Goal: Task Accomplishment & Management: Use online tool/utility

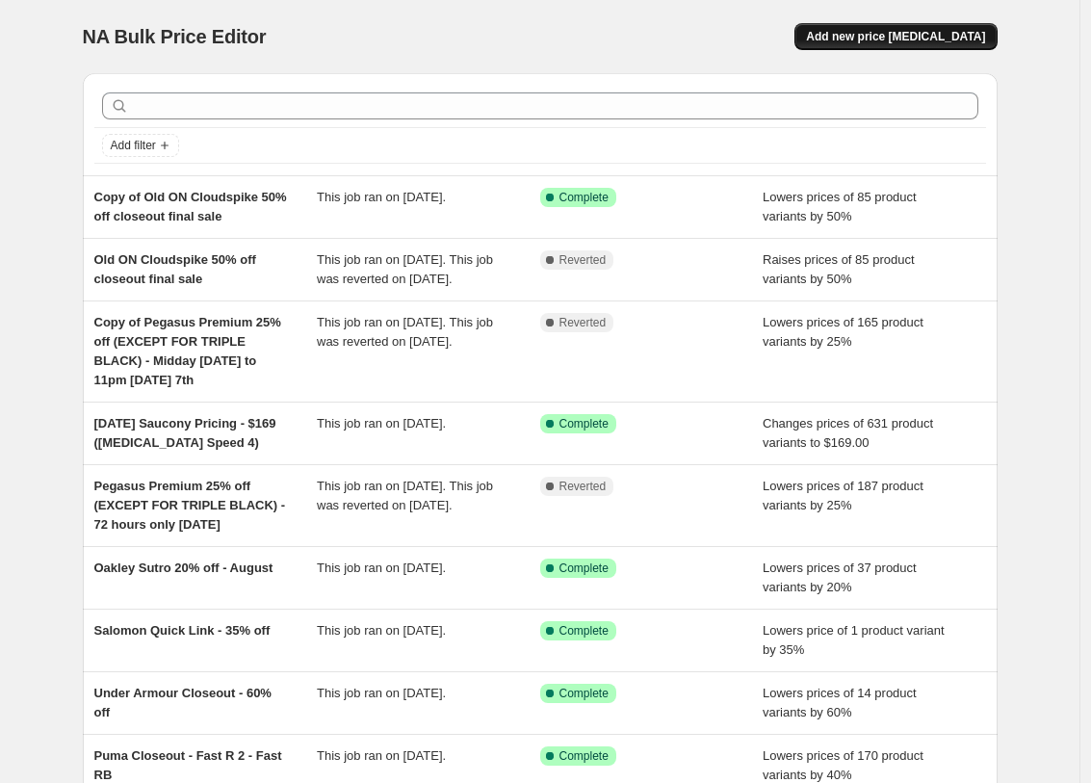
click at [900, 46] on button "Add new price change job" at bounding box center [896, 36] width 202 height 27
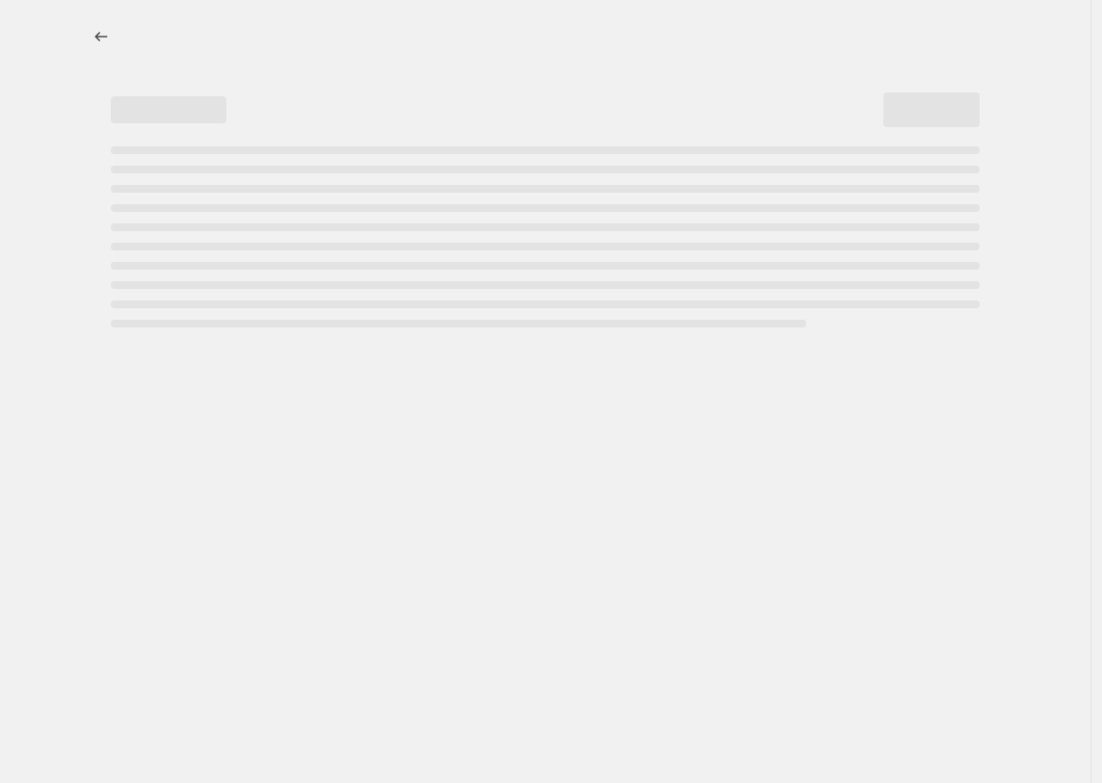
select select "percentage"
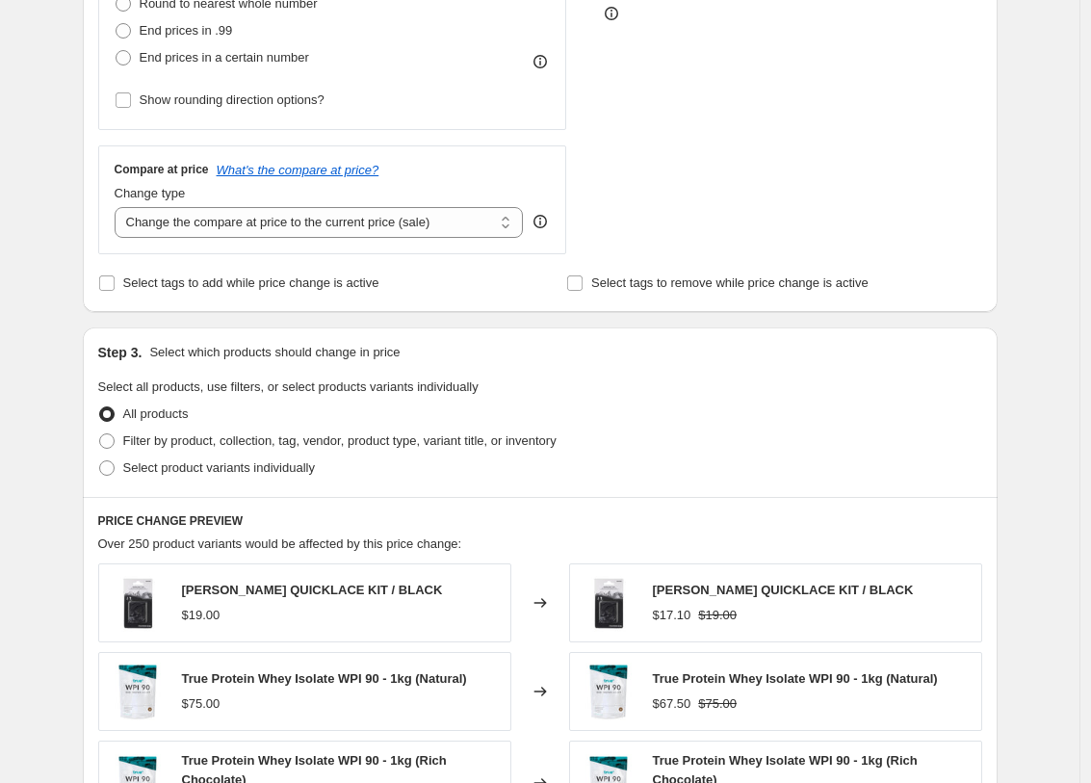
scroll to position [762, 0]
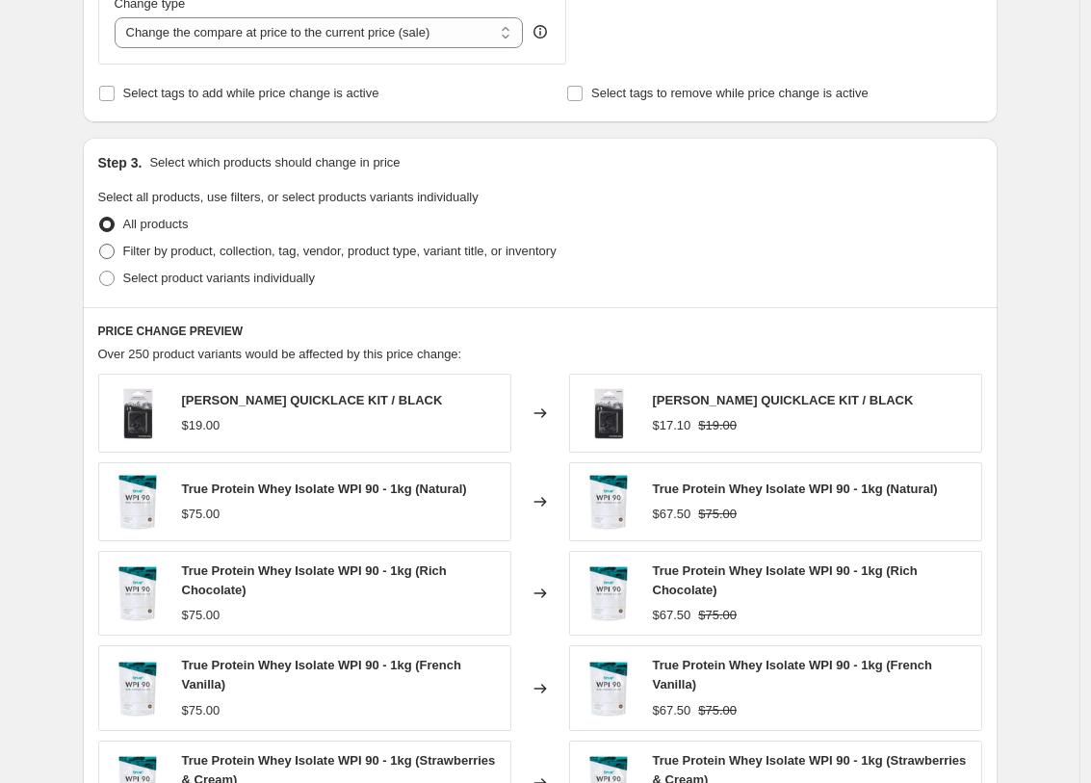
click at [320, 244] on span "Filter by product, collection, tag, vendor, product type, variant title, or inv…" at bounding box center [340, 251] width 434 height 14
click at [100, 244] on input "Filter by product, collection, tag, vendor, product type, variant title, or inv…" at bounding box center [99, 244] width 1 height 1
radio input "true"
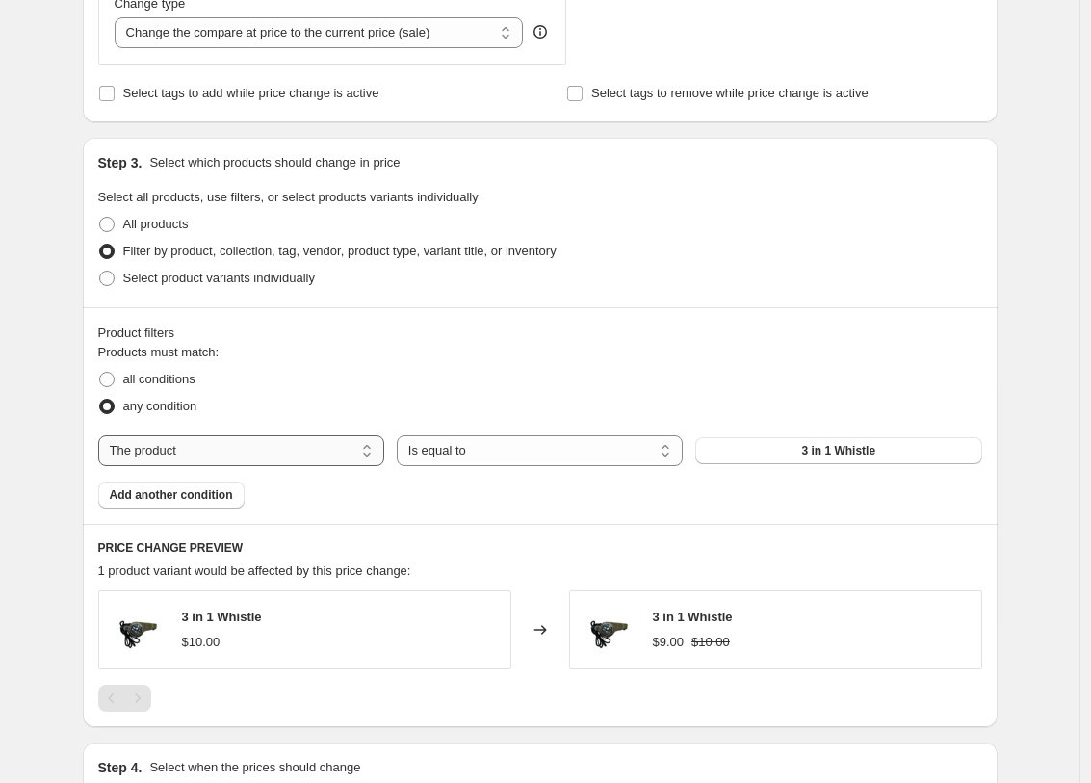
click at [275, 450] on select "The product The product's collection The product's tag The product's vendor The…" at bounding box center [241, 450] width 286 height 31
click at [257, 434] on div "Products must match: all conditions any condition The product The product's col…" at bounding box center [540, 426] width 884 height 166
click at [263, 436] on select "The product The product's collection The product's tag The product's vendor The…" at bounding box center [241, 450] width 286 height 31
select select "tag"
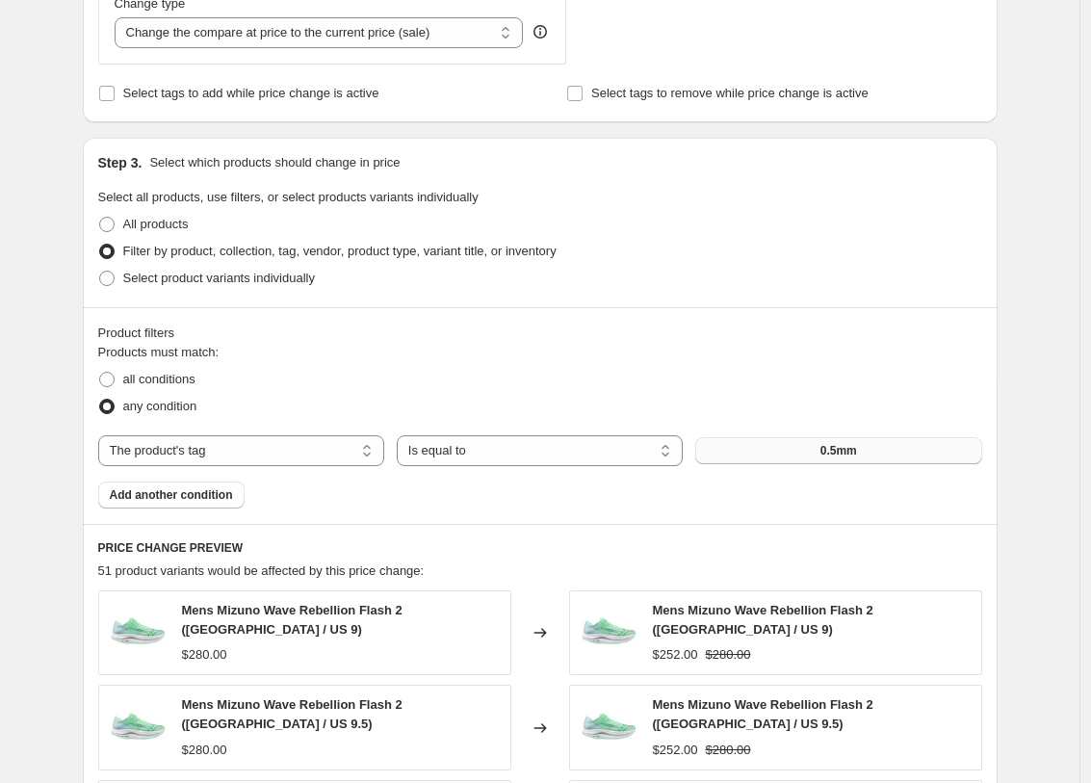
click at [735, 445] on button "0.5mm" at bounding box center [839, 450] width 286 height 27
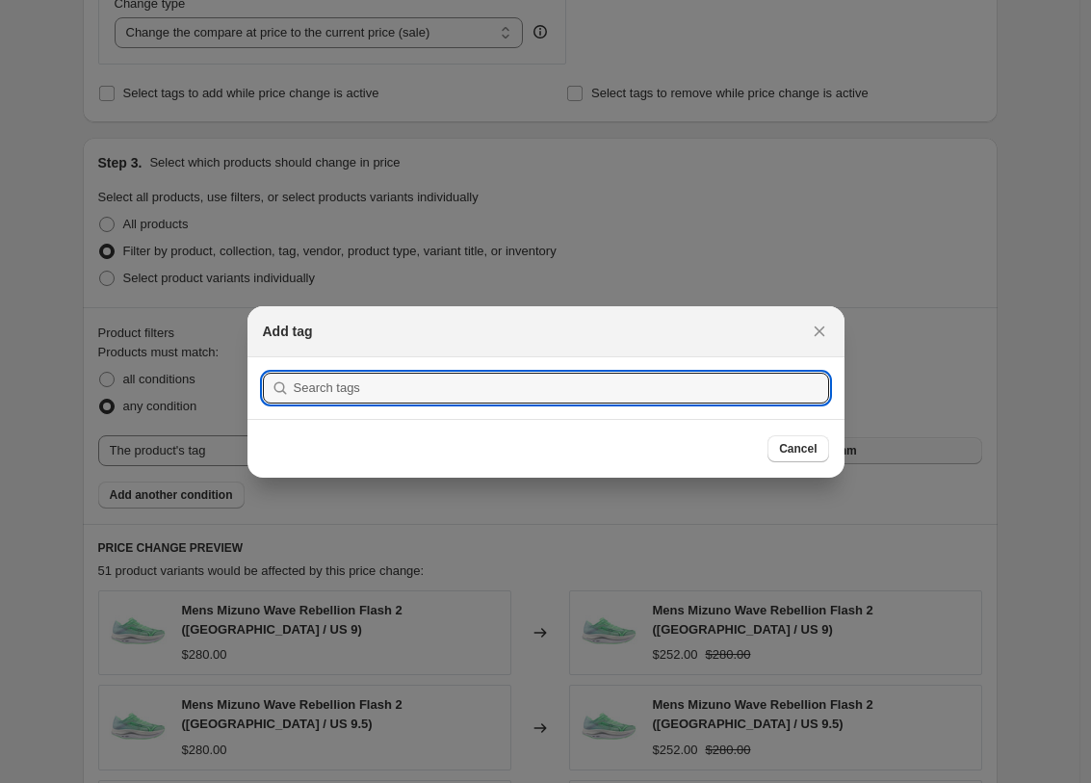
scroll to position [0, 0]
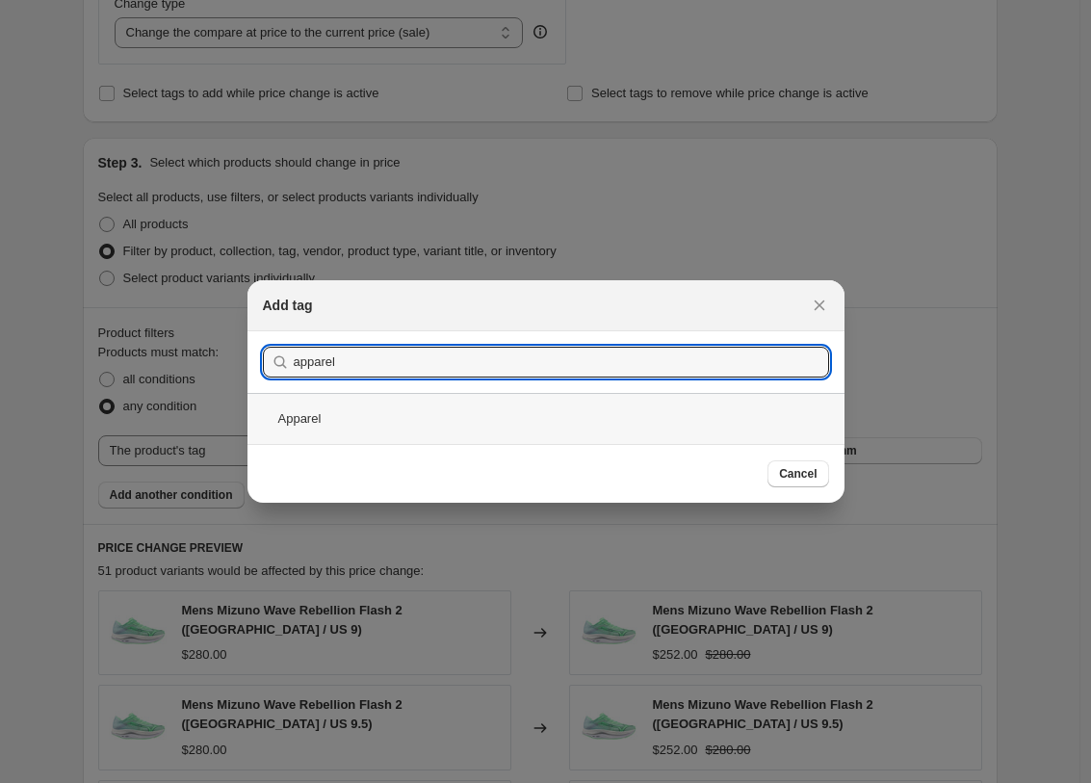
type input "apparel"
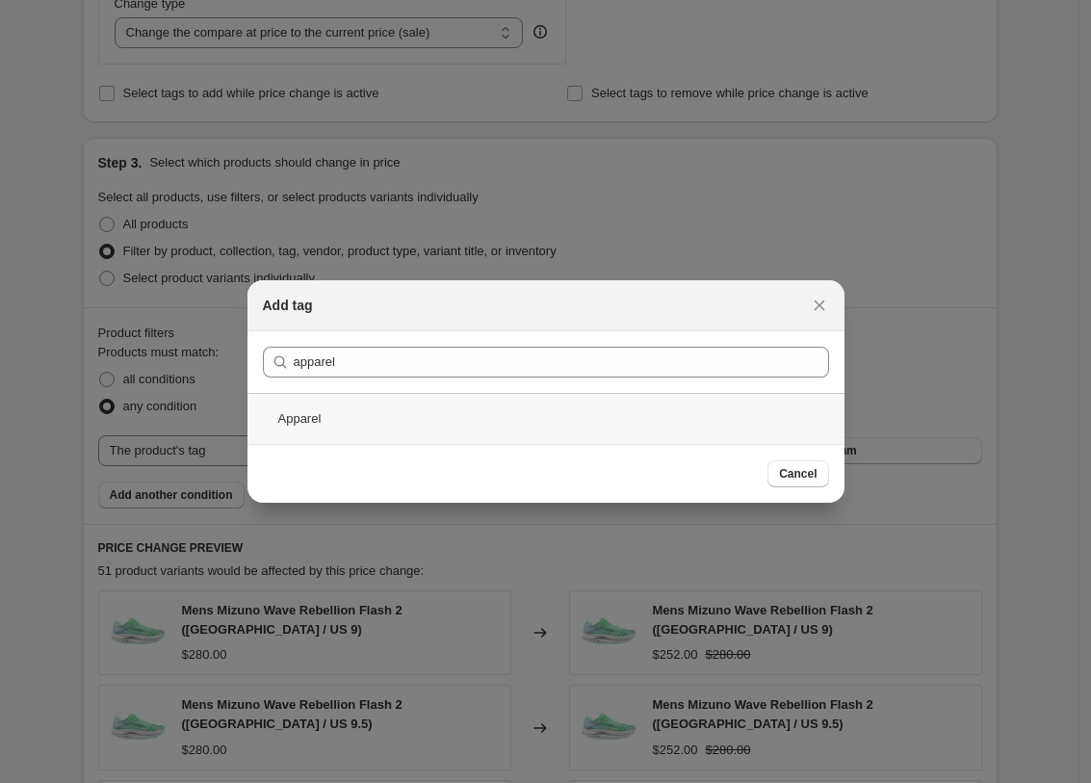
click at [415, 430] on div "Apparel" at bounding box center [546, 418] width 597 height 51
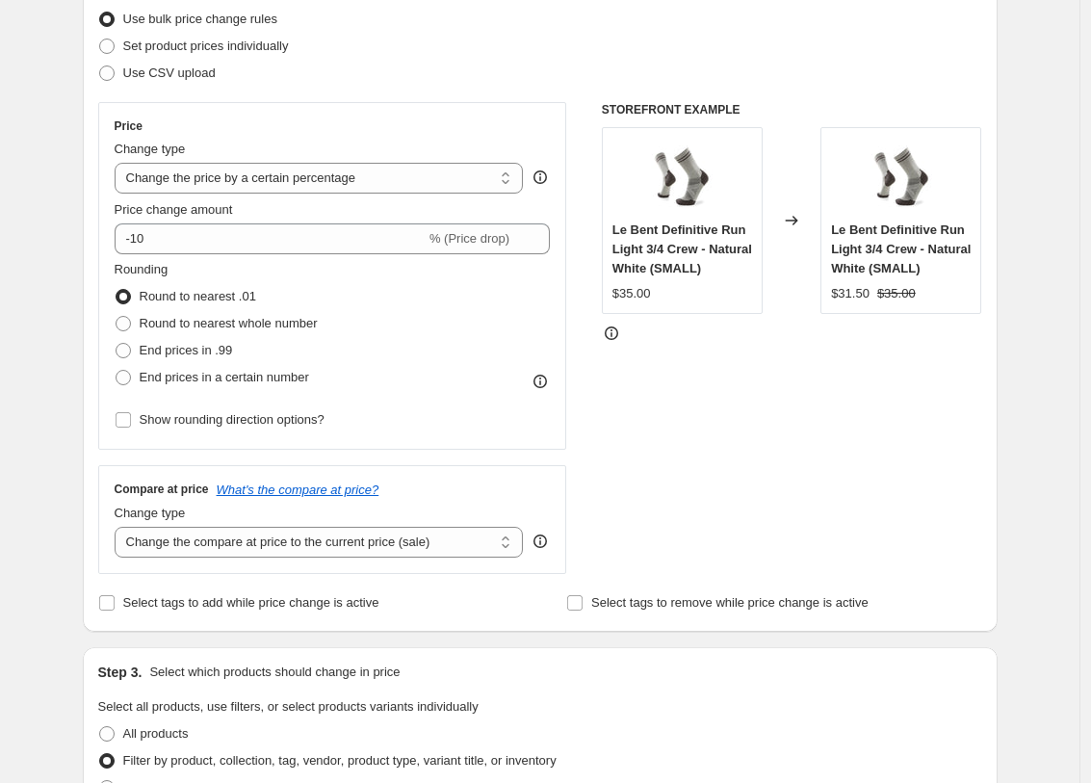
scroll to position [231, 0]
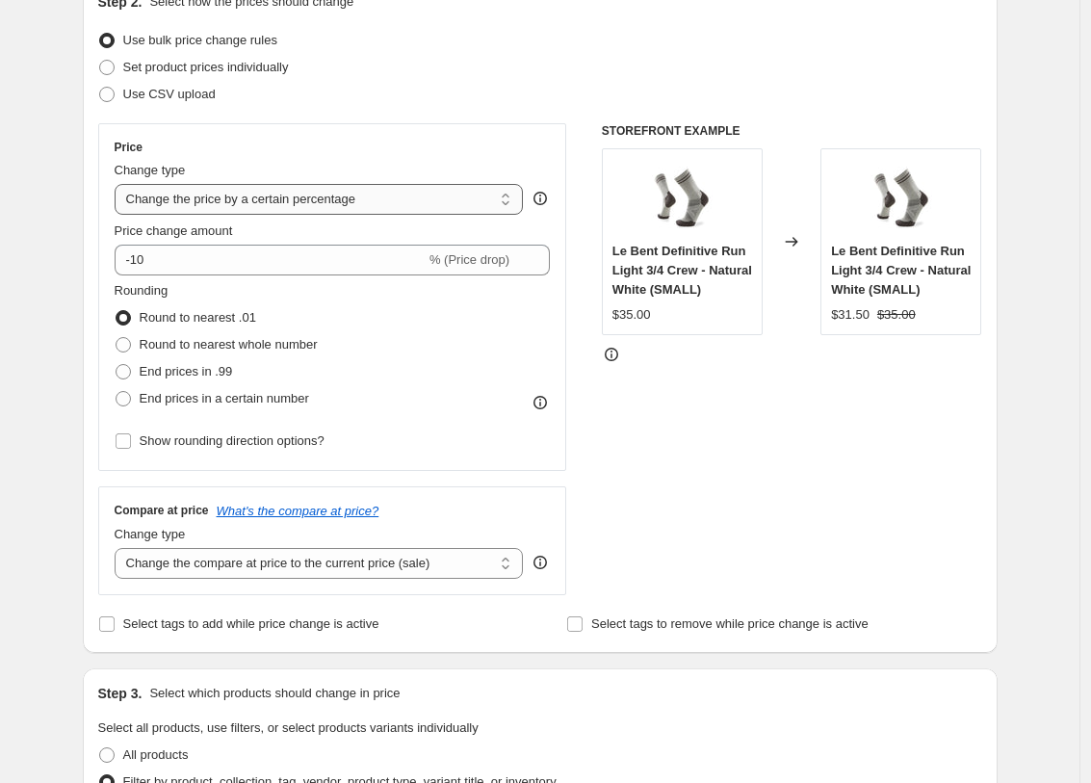
click at [254, 199] on select "Change the price to a certain amount Change the price by a certain amount Chang…" at bounding box center [319, 199] width 409 height 31
select select "ecap"
click at [119, 184] on select "Change the price to a certain amount Change the price by a certain amount Chang…" at bounding box center [319, 199] width 409 height 31
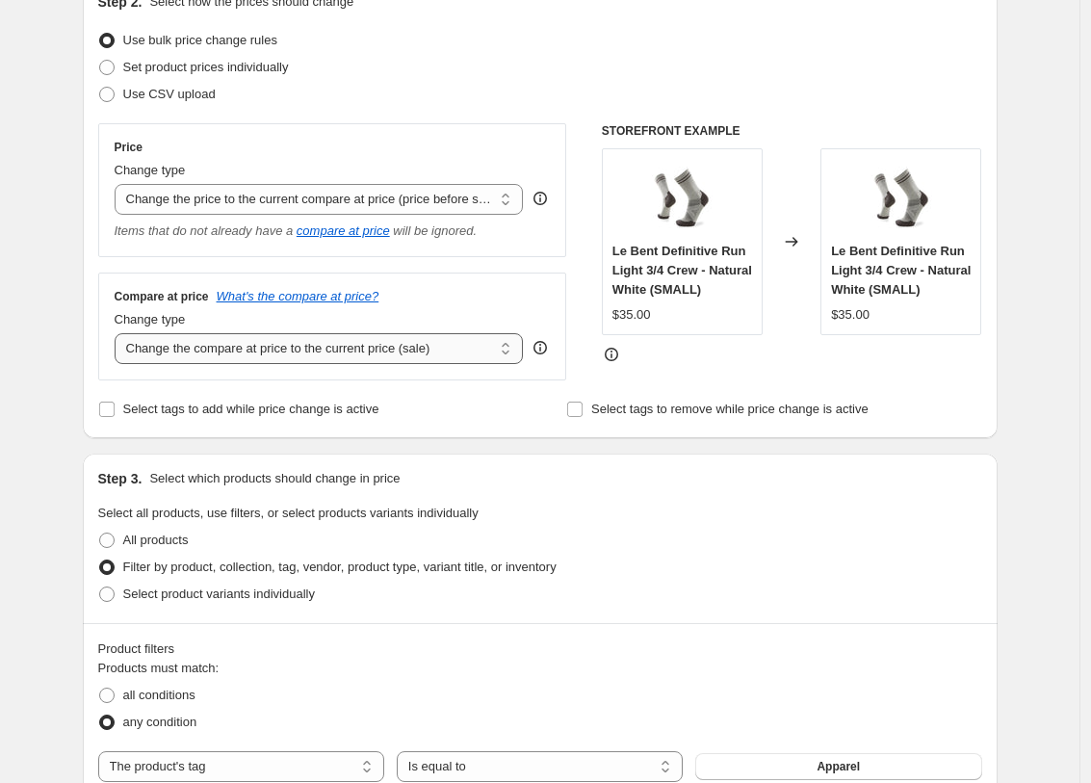
click at [262, 343] on select "Change the compare at price to the current price (sale) Change the compare at p…" at bounding box center [319, 348] width 409 height 31
select select "remove"
click at [119, 333] on select "Change the compare at price to the current price (sale) Change the compare at p…" at bounding box center [319, 348] width 409 height 31
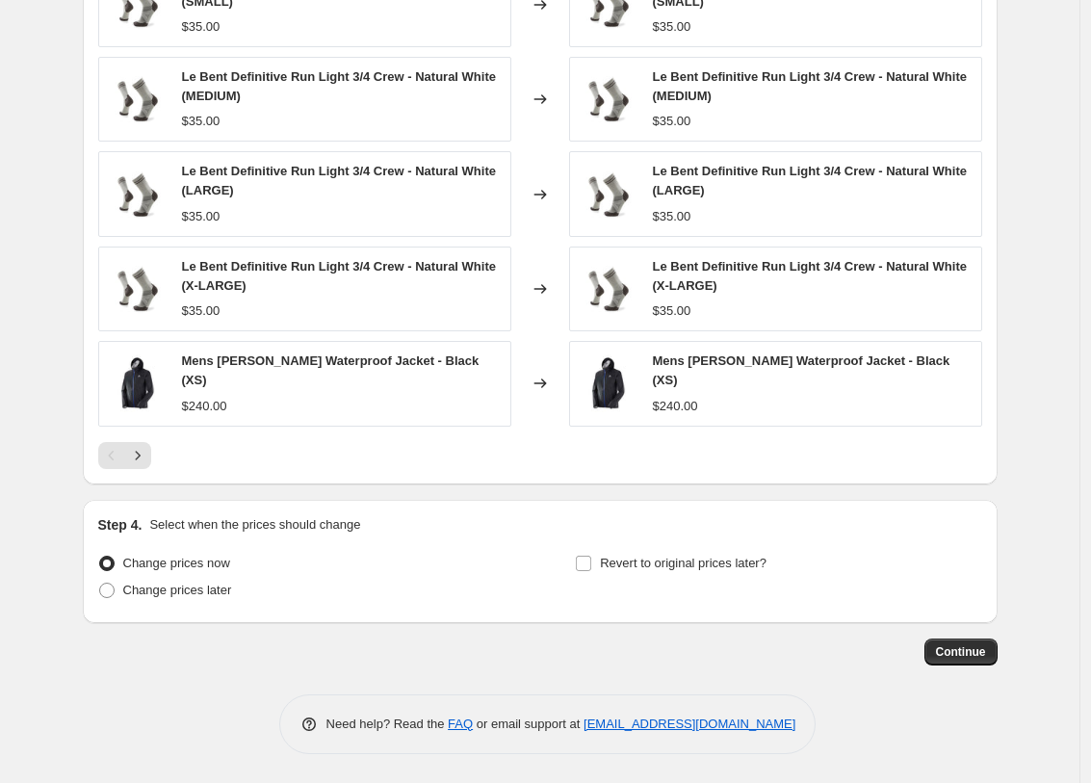
scroll to position [1179, 0]
click at [997, 658] on button "Continue" at bounding box center [961, 652] width 73 height 27
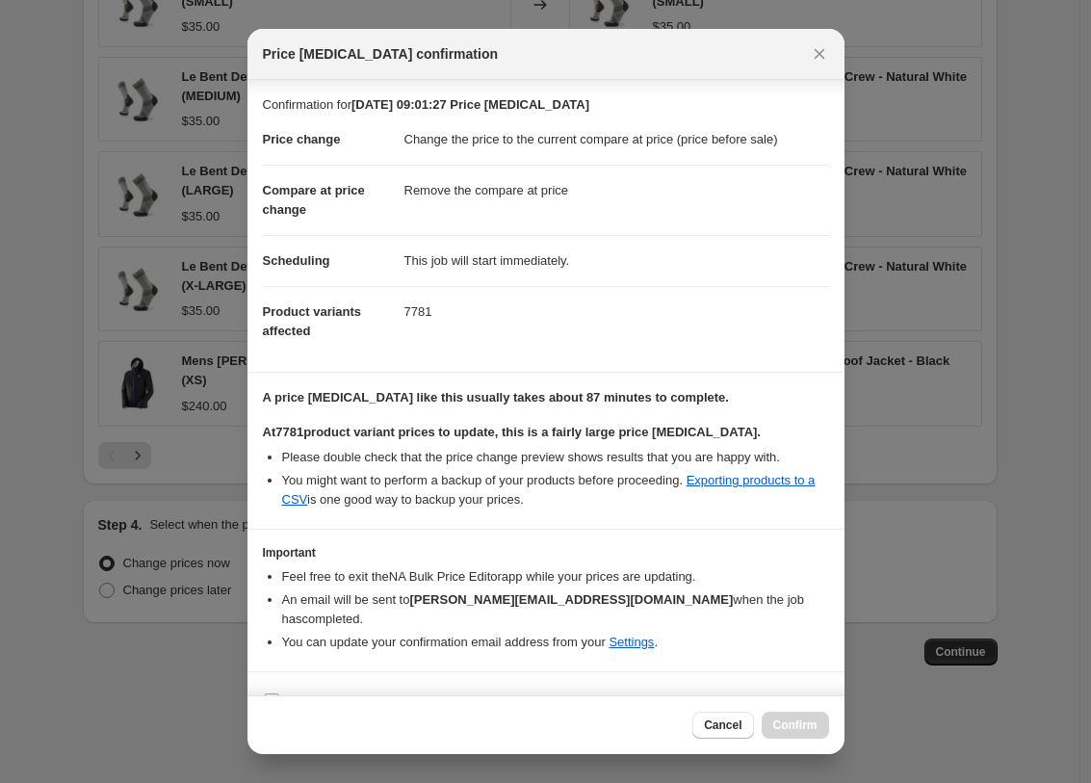
scroll to position [15, 0]
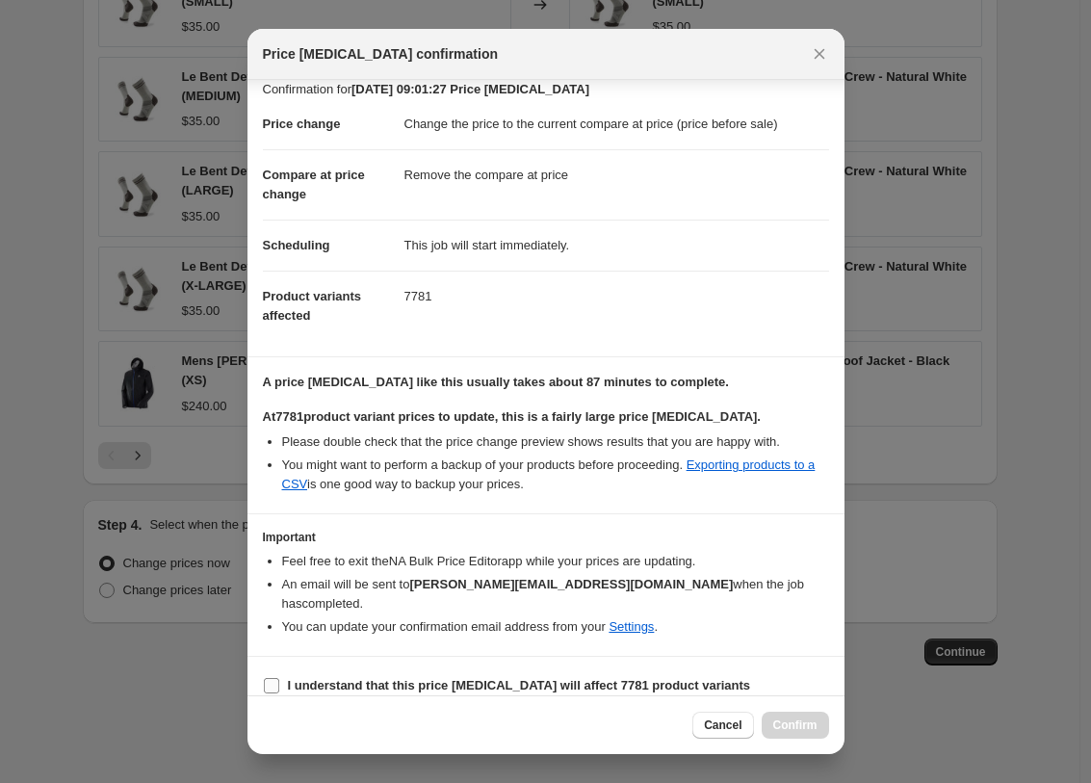
click at [716, 678] on b "I understand that this price change job will affect 7781 product variants" at bounding box center [519, 685] width 463 height 14
click at [279, 678] on input "I understand that this price change job will affect 7781 product variants" at bounding box center [271, 685] width 15 height 15
checkbox input "true"
click at [781, 734] on button "Confirm" at bounding box center [795, 725] width 67 height 27
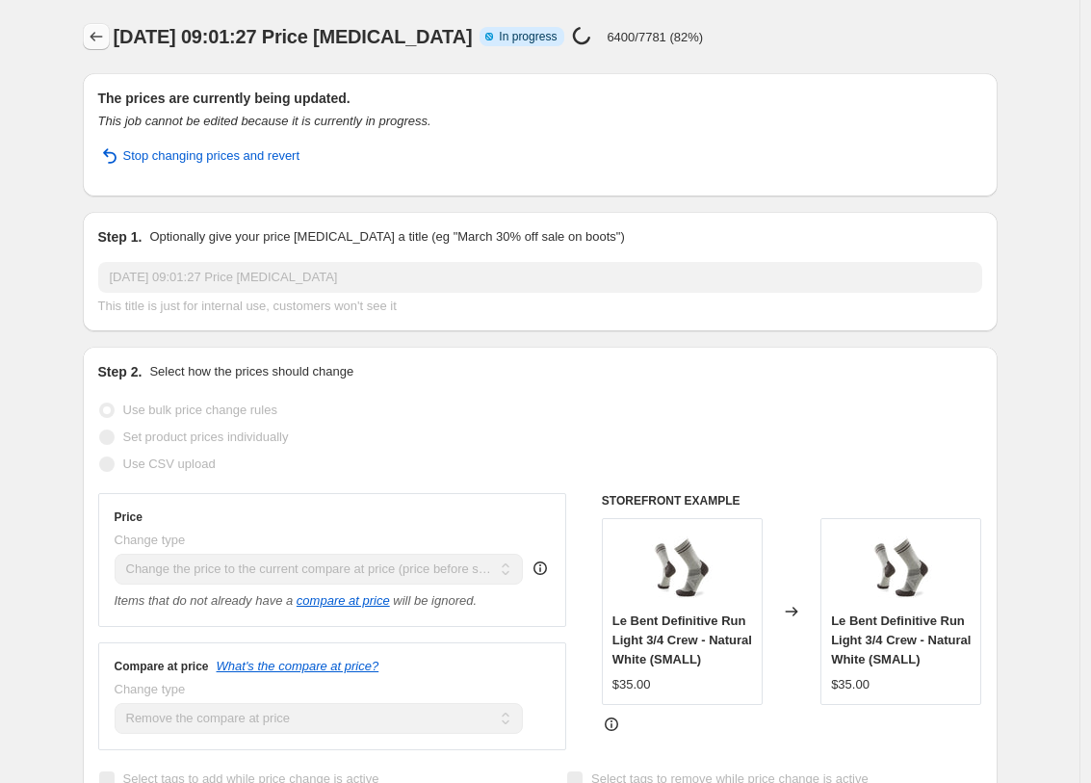
click at [90, 26] on button "Price change jobs" at bounding box center [96, 36] width 27 height 27
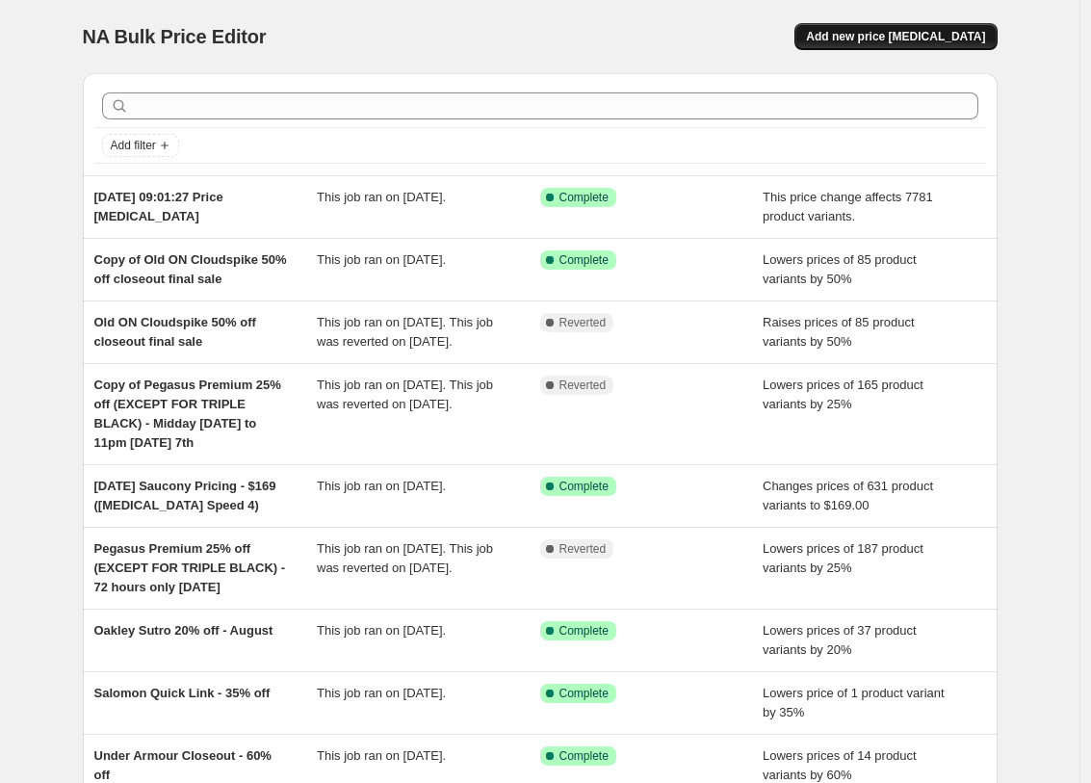
click at [954, 47] on button "Add new price change job" at bounding box center [896, 36] width 202 height 27
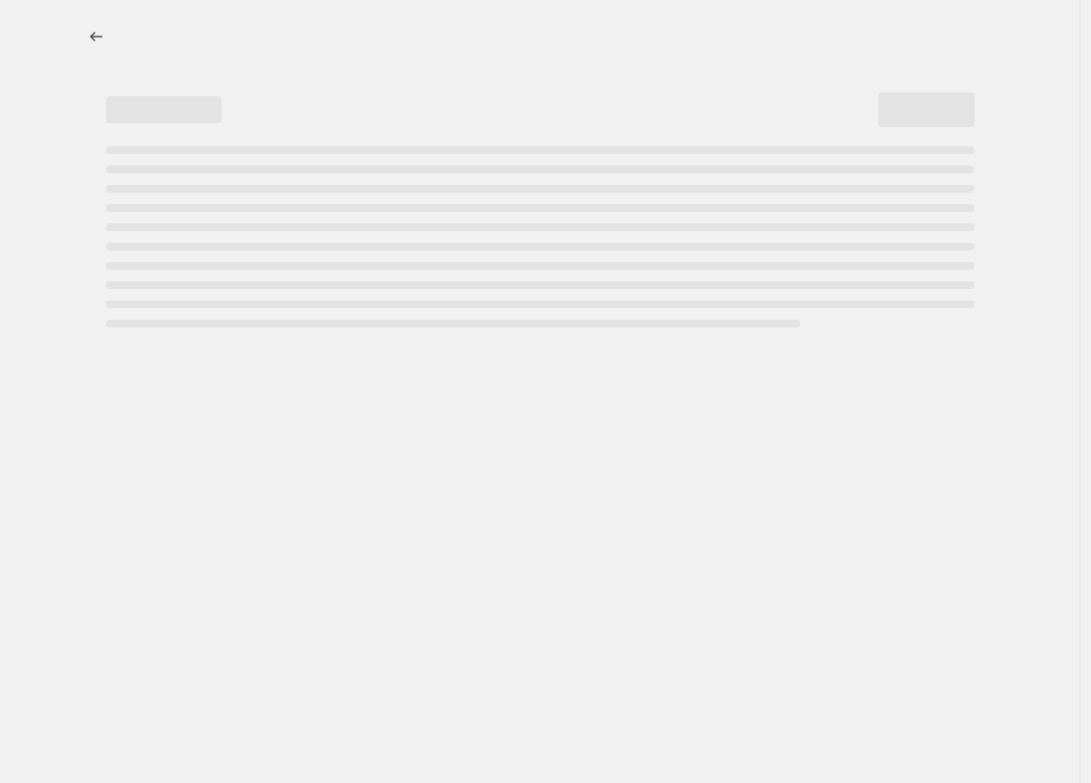
select select "percentage"
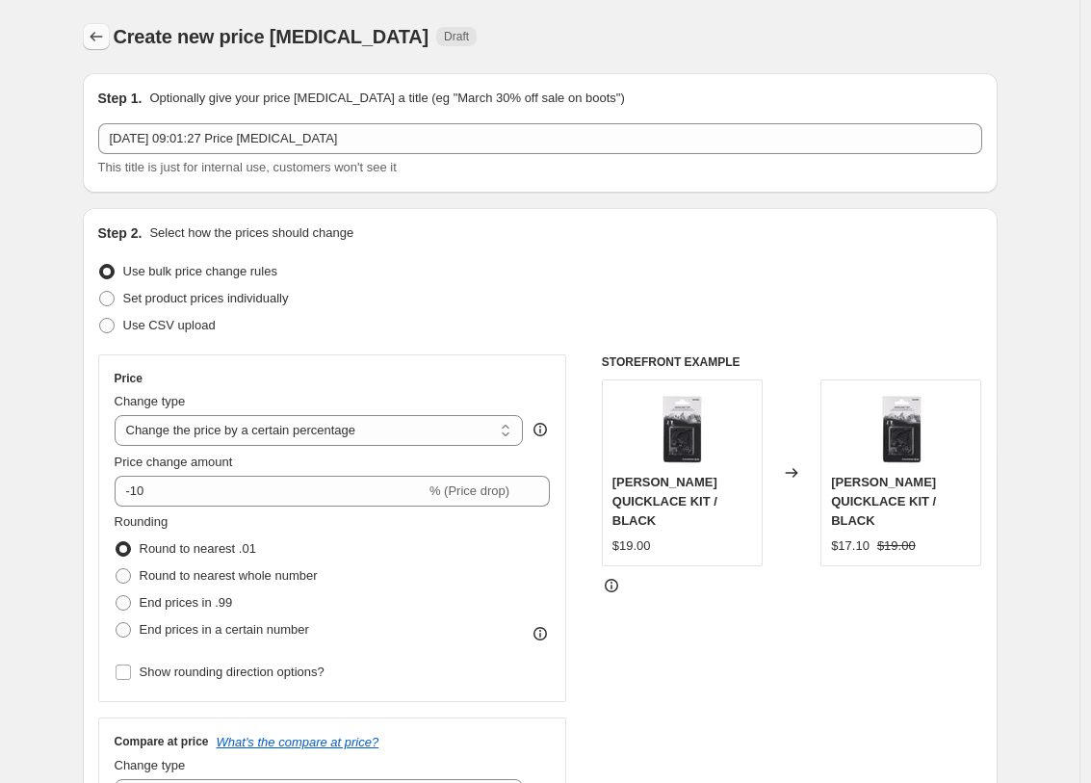
click at [110, 31] on button "Price change jobs" at bounding box center [96, 36] width 27 height 27
